Goal: Register for event/course

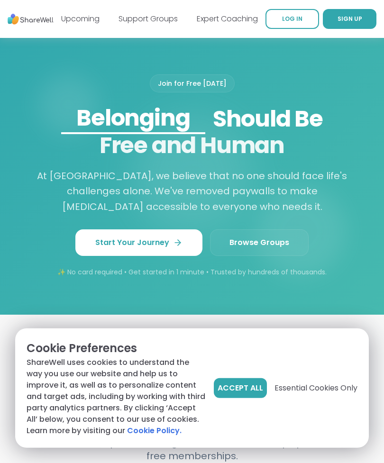
scroll to position [1009, 0]
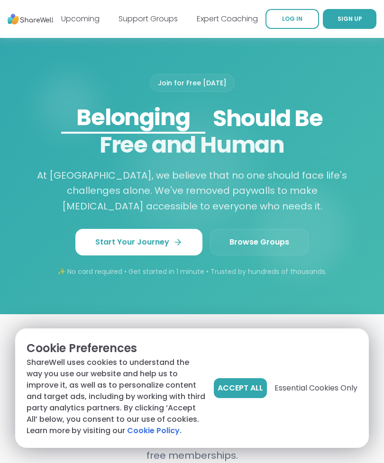
click at [244, 248] on span "Browse Groups" at bounding box center [260, 242] width 60 height 11
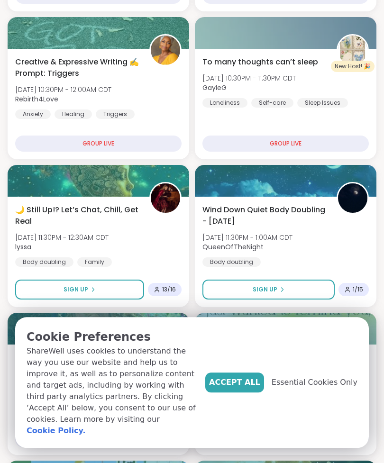
scroll to position [256, 0]
click at [83, 290] on span "Sign Up" at bounding box center [76, 290] width 25 height 9
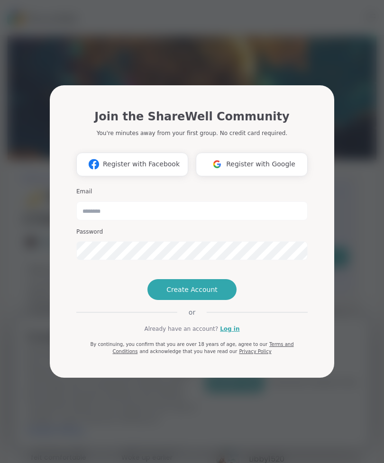
click at [250, 159] on span "Register with Google" at bounding box center [260, 164] width 69 height 10
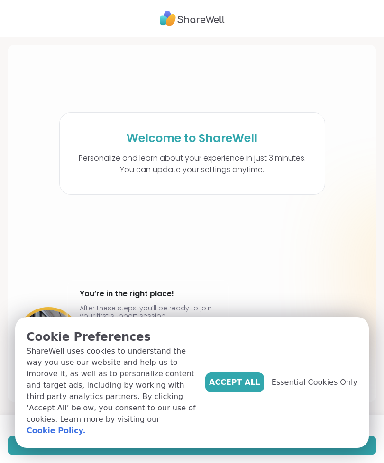
click at [238, 388] on span "Accept All" at bounding box center [234, 382] width 51 height 11
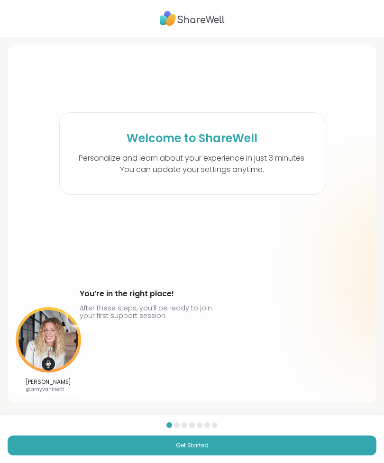
click at [198, 445] on span "Get Started" at bounding box center [192, 446] width 33 height 9
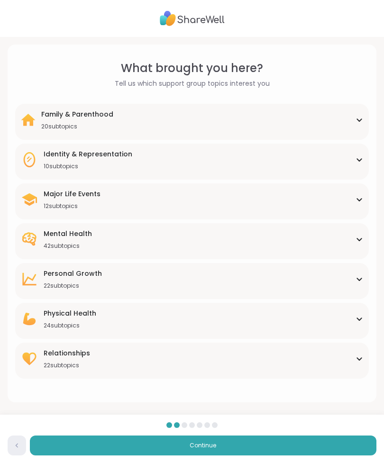
click at [365, 192] on div "Major Life Events 12 subtopics Abandonment Grief Healing Layoffs Life events Lo…" at bounding box center [192, 202] width 354 height 36
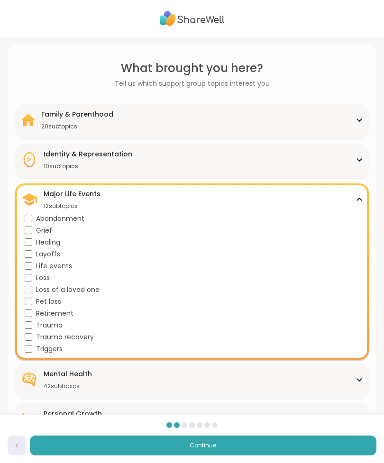
click at [286, 157] on div "Identity & Representation 10 subtopics" at bounding box center [192, 159] width 342 height 21
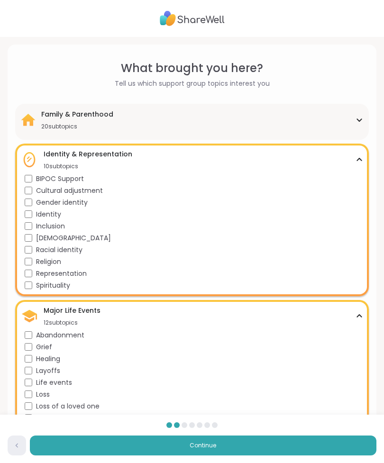
click at [363, 157] on div "Identity & Representation 10 subtopics BIPOC Support Cultural adjustment Gender…" at bounding box center [192, 220] width 354 height 153
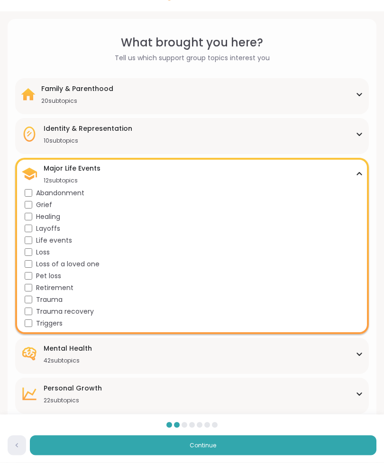
scroll to position [27, 0]
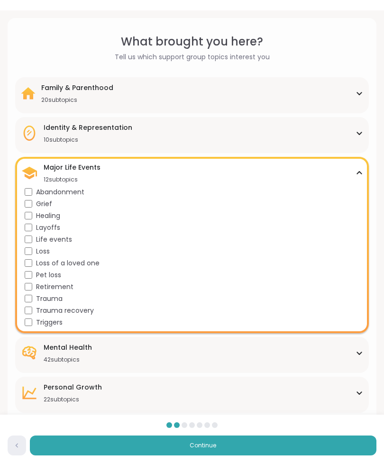
click at [359, 170] on div "Major Life Events 12 subtopics" at bounding box center [192, 173] width 342 height 21
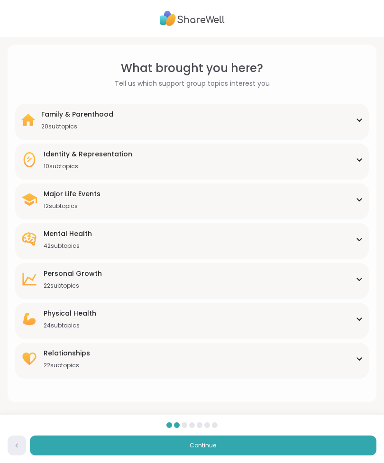
scroll to position [0, 0]
click at [360, 231] on div "Mental Health 42 subtopics" at bounding box center [192, 239] width 342 height 21
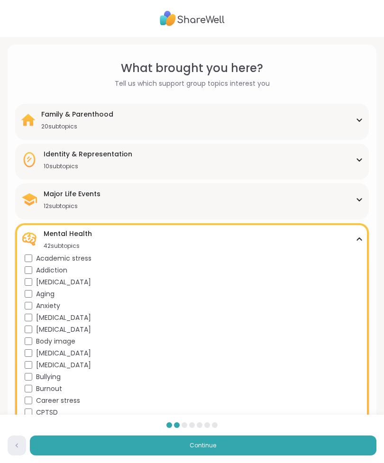
click at [268, 201] on div "Major Life Events 12 subtopics" at bounding box center [192, 199] width 342 height 21
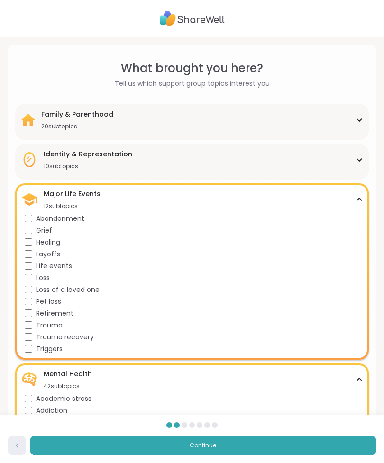
click at [360, 194] on div "Major Life Events 12 subtopics" at bounding box center [192, 199] width 342 height 21
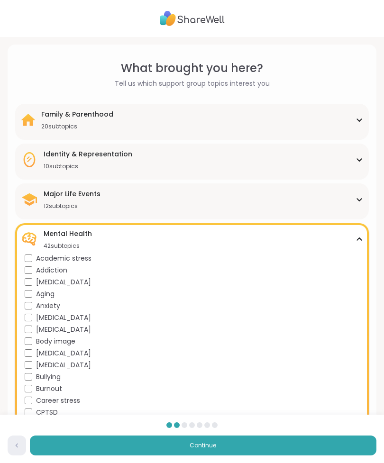
click at [360, 240] on icon at bounding box center [360, 239] width 8 height 5
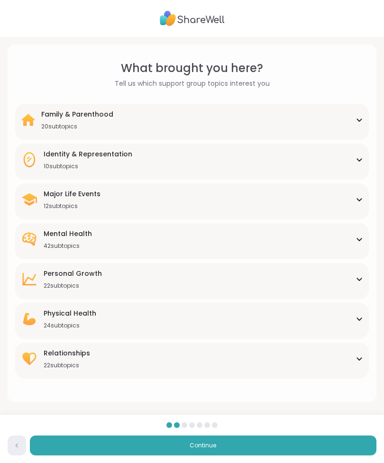
click at [231, 445] on button "Continue" at bounding box center [203, 446] width 347 height 20
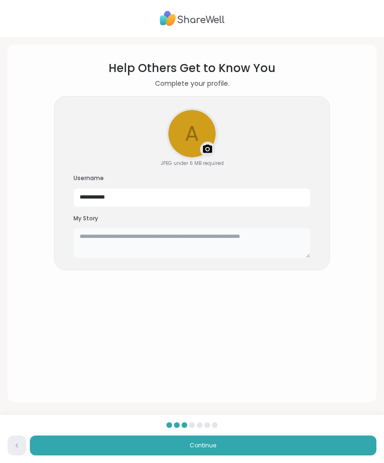
click at [95, 242] on textarea at bounding box center [192, 243] width 237 height 30
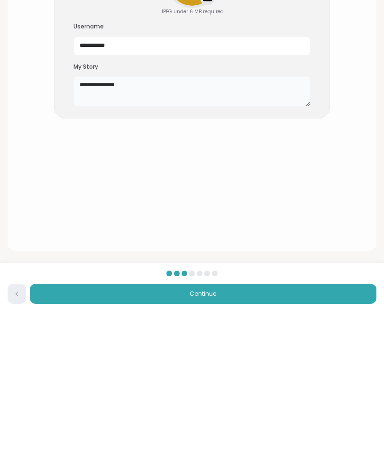
type textarea "**********"
click at [230, 436] on button "Continue" at bounding box center [203, 446] width 347 height 20
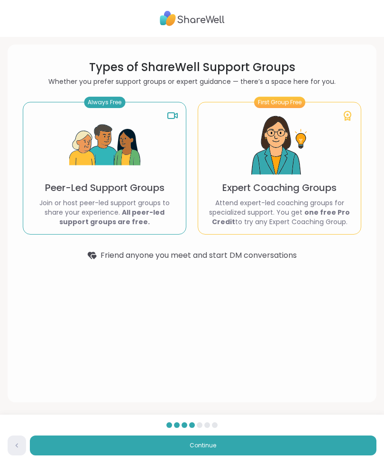
click at [123, 192] on p "Peer-Led Support Groups" at bounding box center [105, 187] width 120 height 13
click at [111, 110] on img at bounding box center [104, 145] width 71 height 71
click at [195, 445] on span "Continue" at bounding box center [203, 446] width 27 height 9
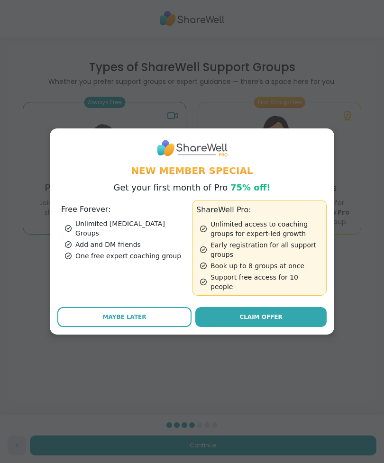
click at [135, 315] on span "Maybe Later" at bounding box center [125, 317] width 44 height 9
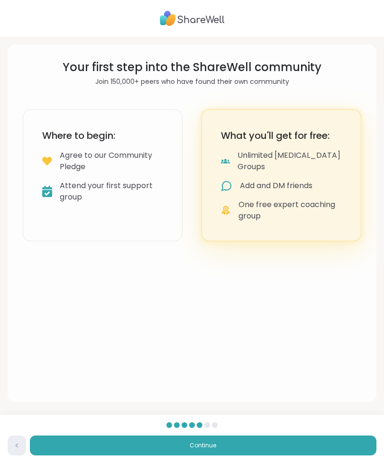
click at [129, 198] on div "Attend your first support group" at bounding box center [111, 191] width 103 height 23
click at [206, 450] on span "Continue" at bounding box center [203, 446] width 27 height 9
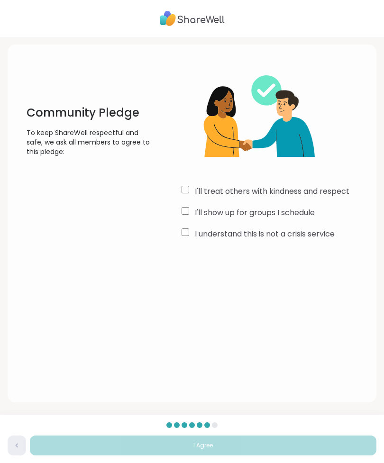
click at [182, 239] on div "I understand this is not a crisis service" at bounding box center [275, 234] width 187 height 11
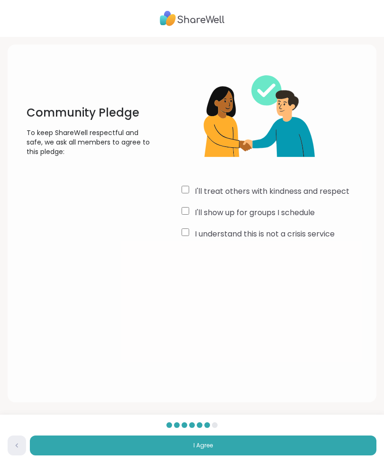
click at [216, 446] on button "I Agree" at bounding box center [203, 446] width 347 height 20
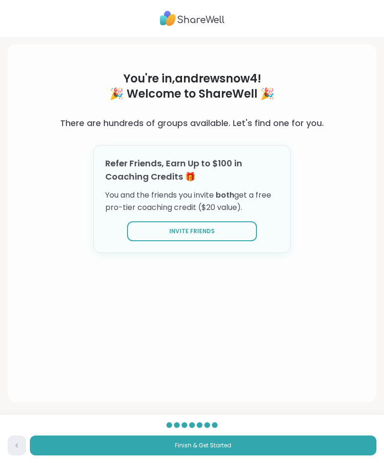
click at [231, 446] on button "Finish & Get Started" at bounding box center [203, 446] width 347 height 20
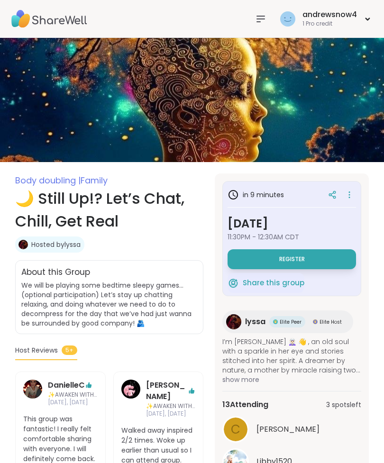
click at [282, 259] on span "Register" at bounding box center [292, 260] width 26 height 8
